Goal: Navigation & Orientation: Find specific page/section

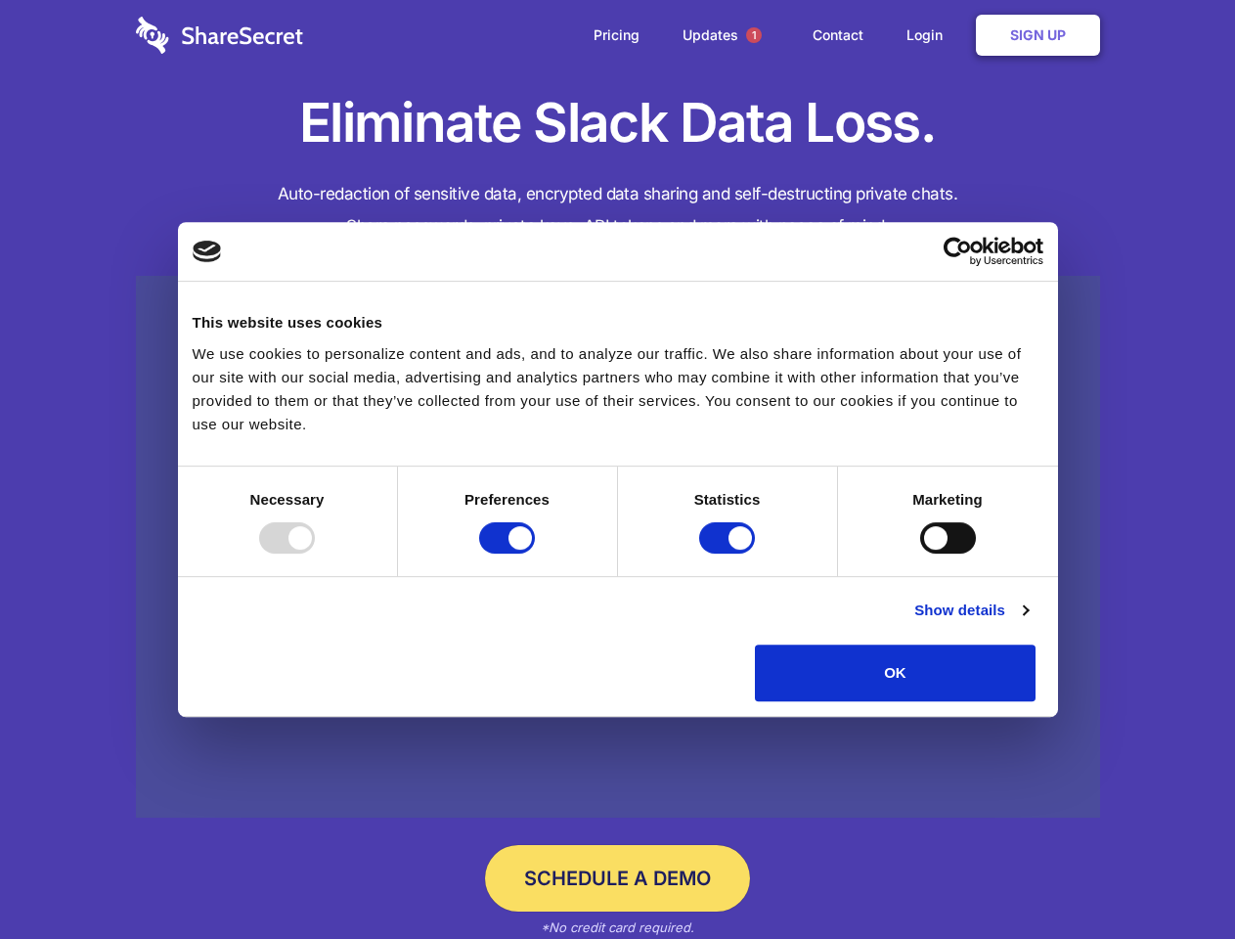
click at [315, 553] on div at bounding box center [287, 537] width 56 height 31
click at [535, 553] on input "Preferences" at bounding box center [507, 537] width 56 height 31
checkbox input "false"
click at [729, 553] on input "Statistics" at bounding box center [727, 537] width 56 height 31
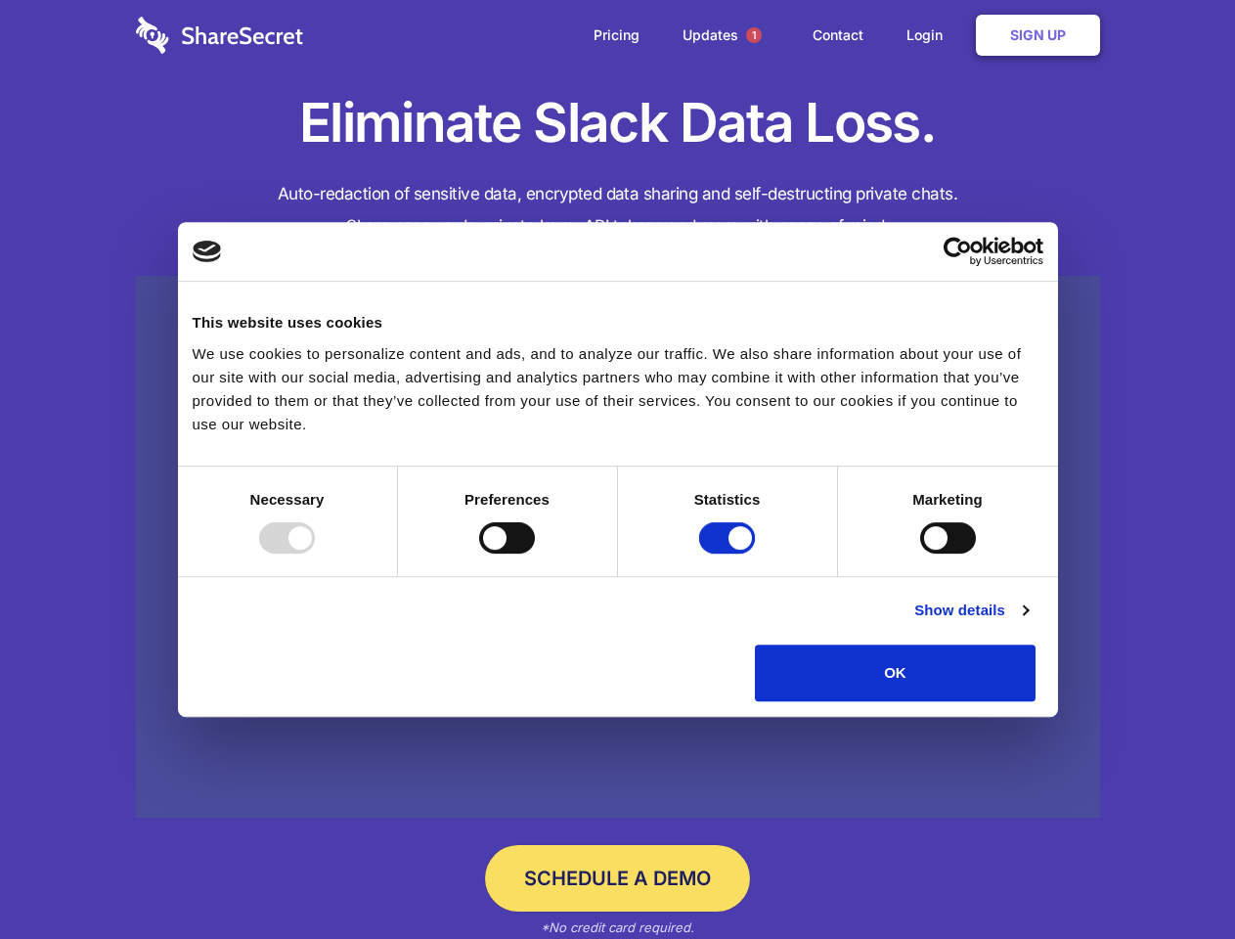
checkbox input "false"
click at [920, 553] on input "Marketing" at bounding box center [948, 537] width 56 height 31
checkbox input "true"
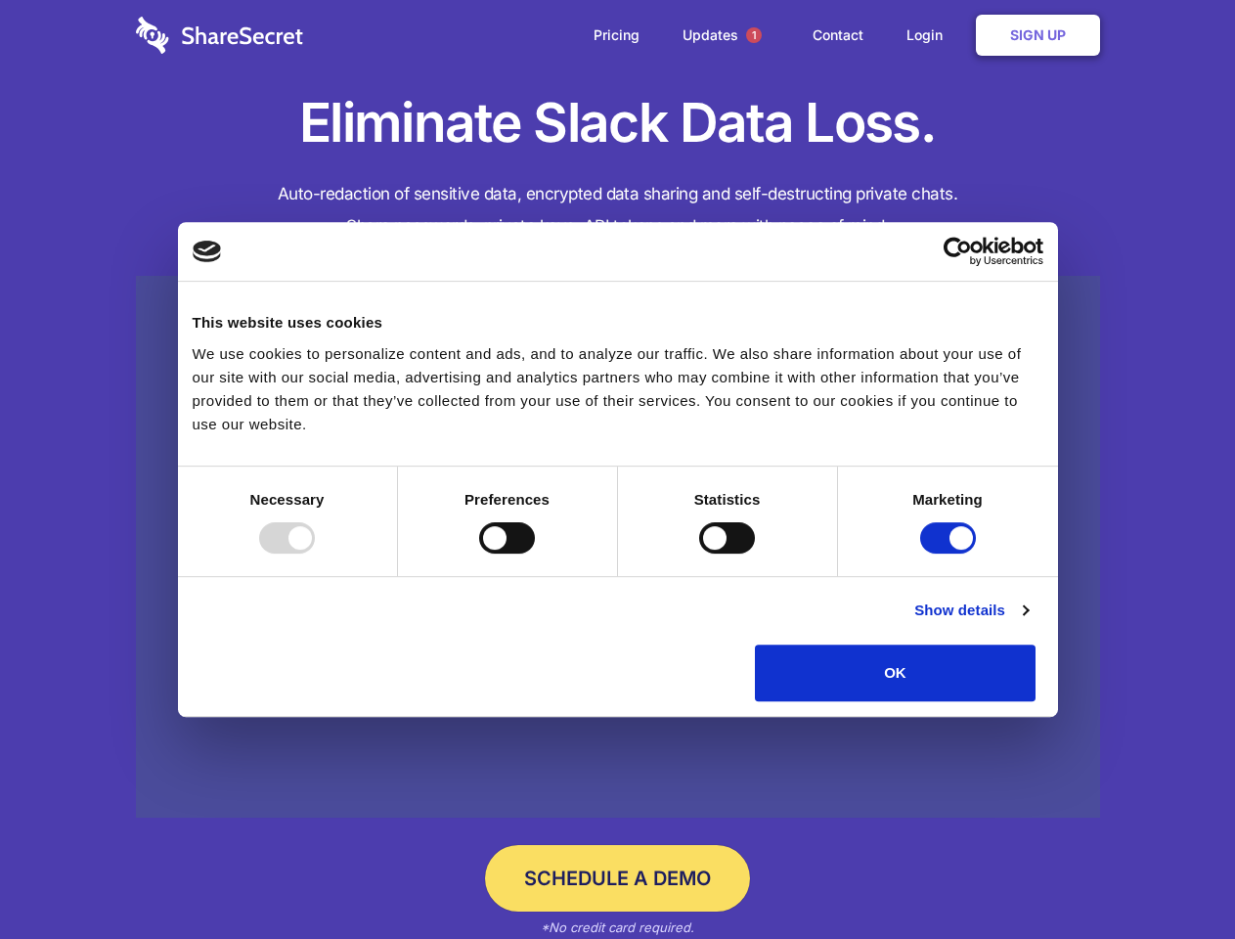
click at [1028, 622] on link "Show details" at bounding box center [970, 609] width 113 height 23
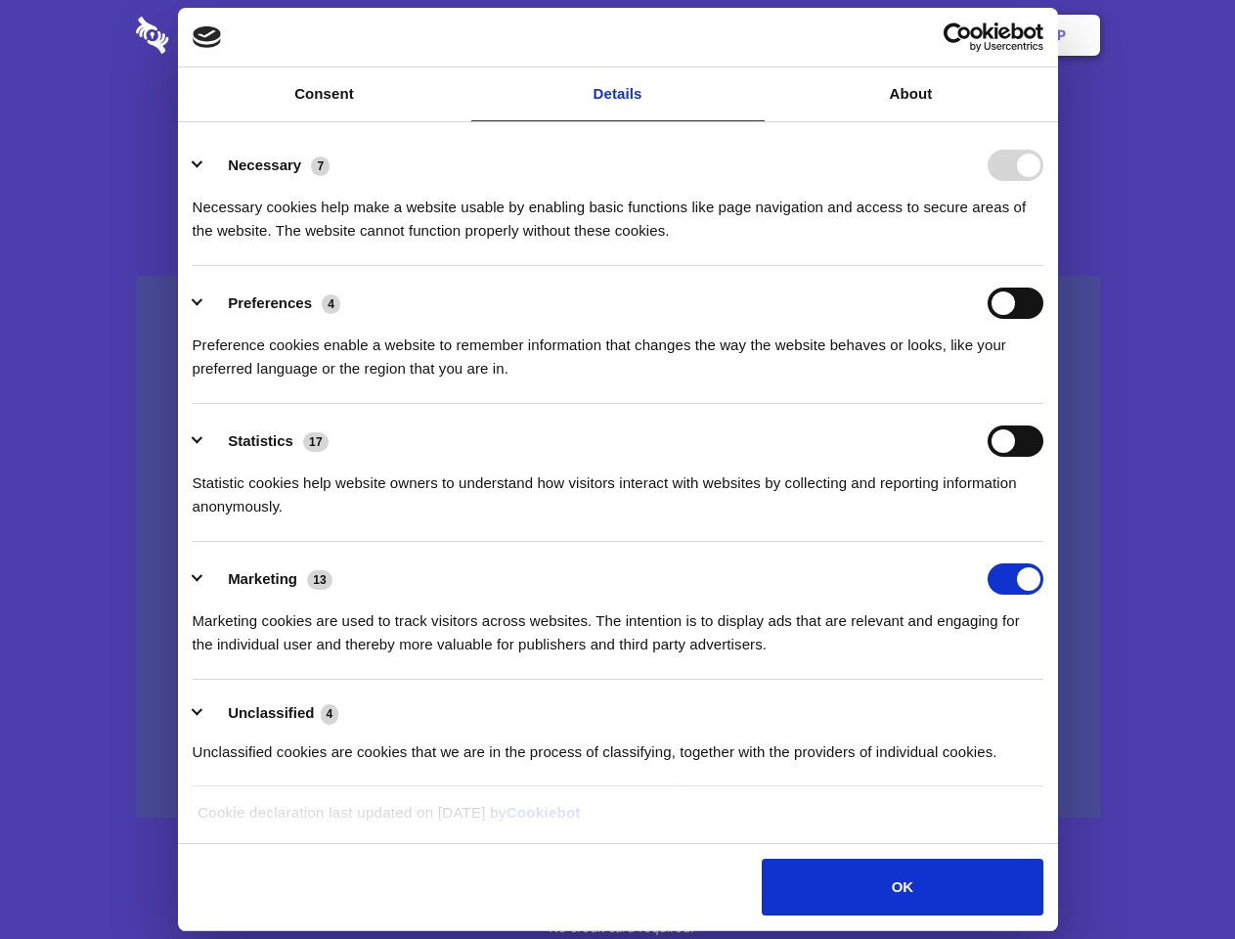
click at [1043, 242] on div "Necessary 7 Necessary cookies help make a website usable by enabling basic func…" at bounding box center [618, 196] width 851 height 93
click at [753, 35] on span "1" at bounding box center [754, 35] width 16 height 16
